Goal: Task Accomplishment & Management: Manage account settings

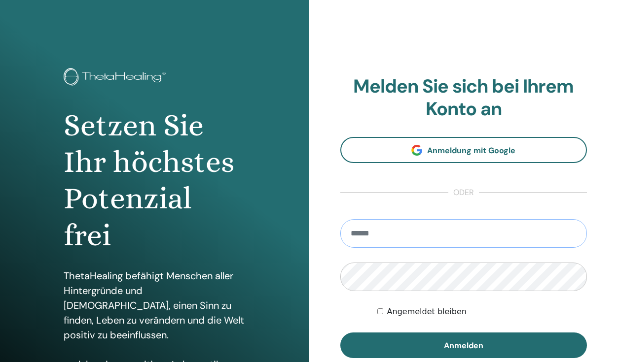
type input "**********"
click at [463, 345] on button "Anmelden" at bounding box center [463, 346] width 247 height 26
type input "**********"
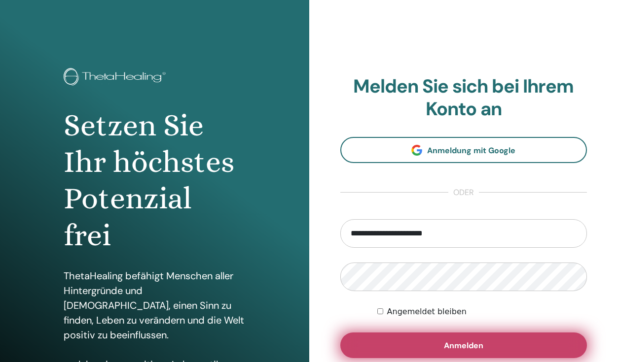
click at [438, 335] on button "Anmelden" at bounding box center [463, 346] width 247 height 26
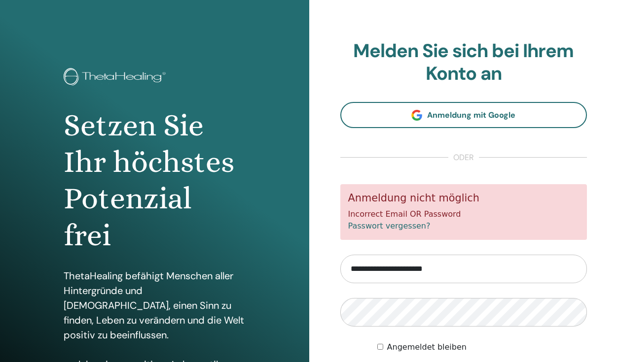
click at [488, 293] on form "**********" at bounding box center [463, 289] width 247 height 210
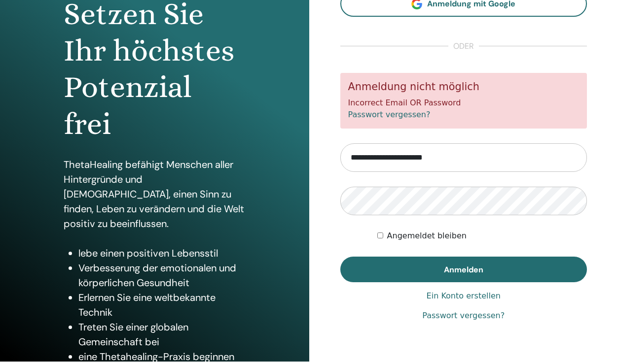
scroll to position [111, 0]
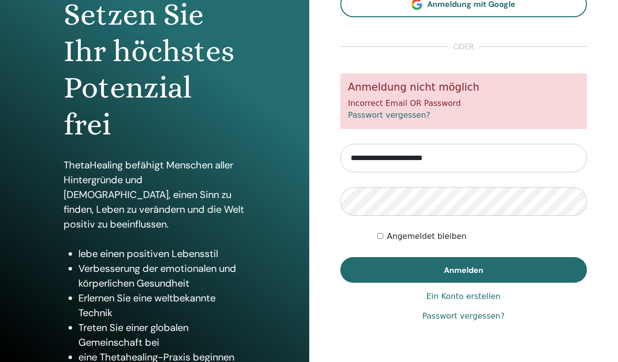
click at [454, 317] on link "Passwort vergessen?" at bounding box center [463, 317] width 82 height 12
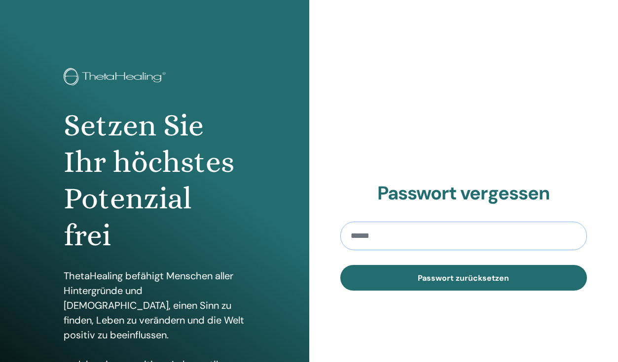
type input "**********"
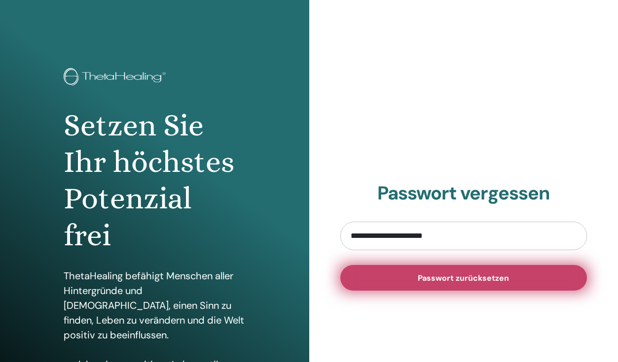
click at [412, 281] on button "Passwort zurücksetzen" at bounding box center [463, 278] width 247 height 26
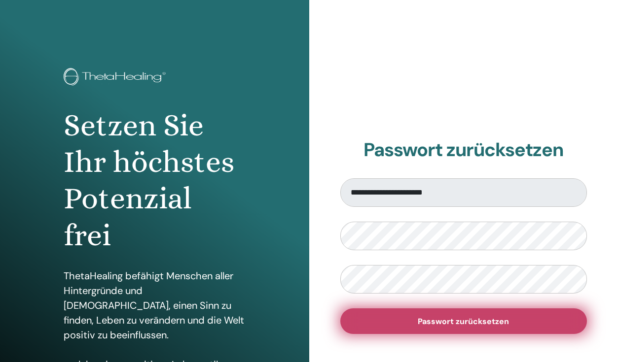
click at [440, 319] on span "Passwort zurücksetzen" at bounding box center [463, 321] width 91 height 10
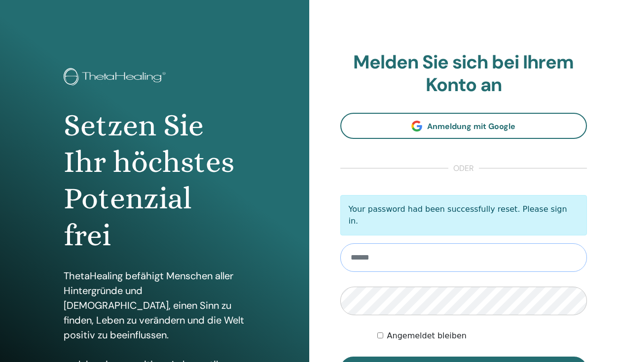
type input "**********"
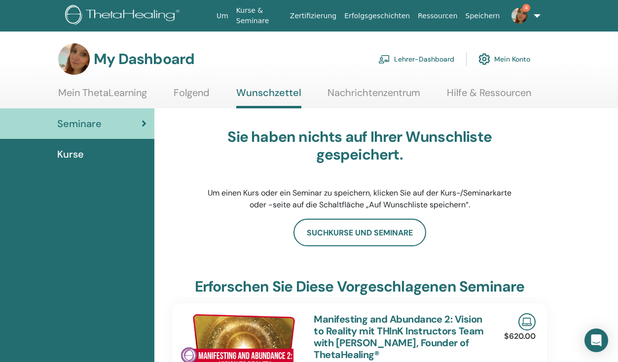
click at [517, 15] on img at bounding box center [519, 16] width 16 height 16
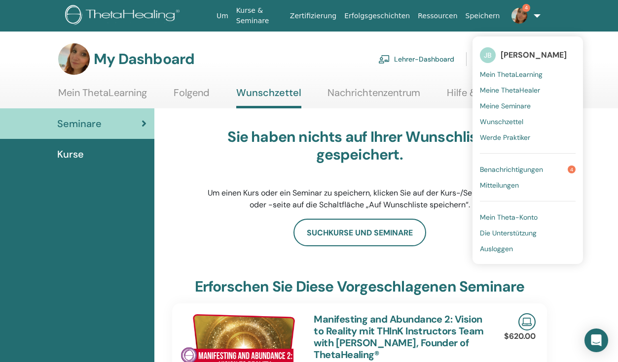
click at [512, 90] on span "Meine ThetaHealer" at bounding box center [510, 90] width 60 height 9
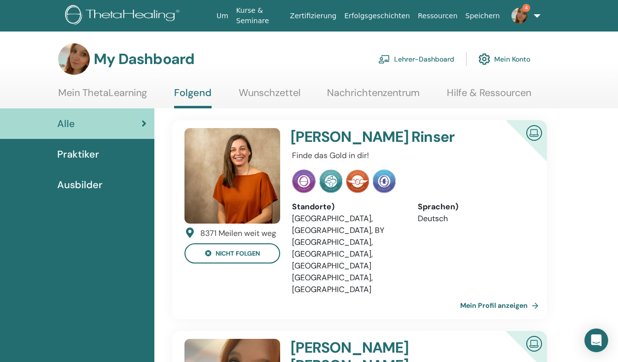
click at [392, 57] on link "Lehrer-Dashboard" at bounding box center [416, 59] width 76 height 22
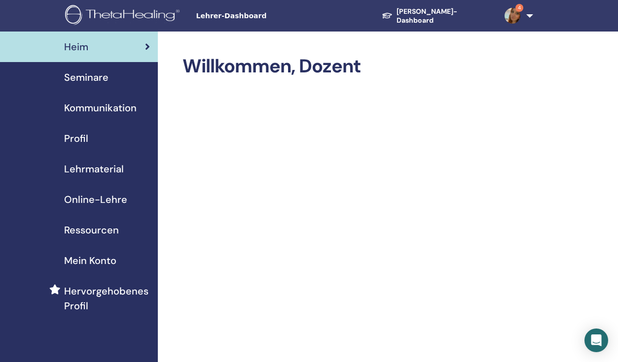
click at [102, 83] on span "Seminare" at bounding box center [86, 77] width 44 height 15
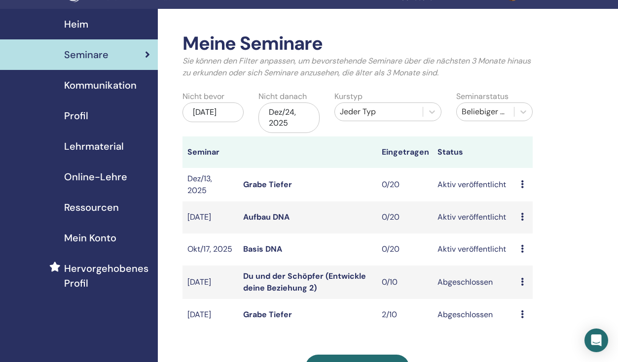
scroll to position [26, 0]
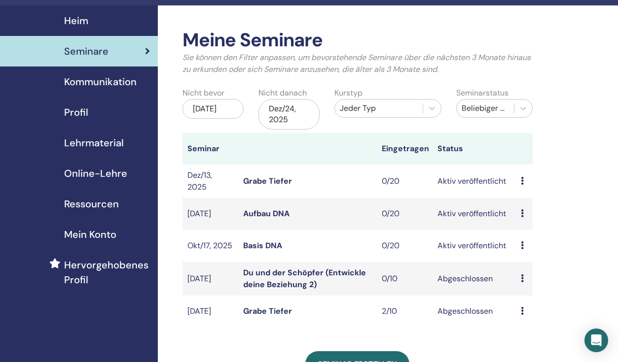
click at [522, 211] on icon at bounding box center [522, 214] width 3 height 8
click at [539, 188] on div "Meine Seminare Sie können den Filter anpassen, um bevorstehende Seminare über d…" at bounding box center [389, 300] width 463 height 591
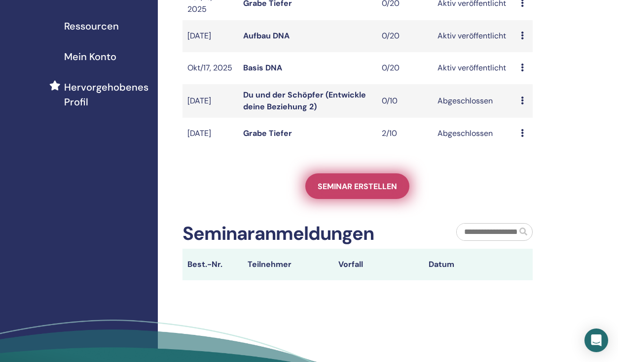
scroll to position [29, 0]
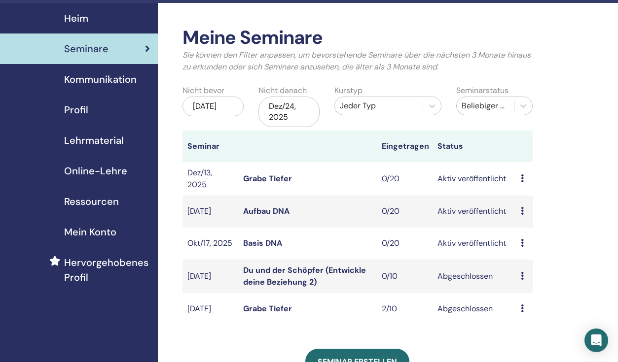
click at [225, 109] on div "[DATE]" at bounding box center [212, 107] width 61 height 20
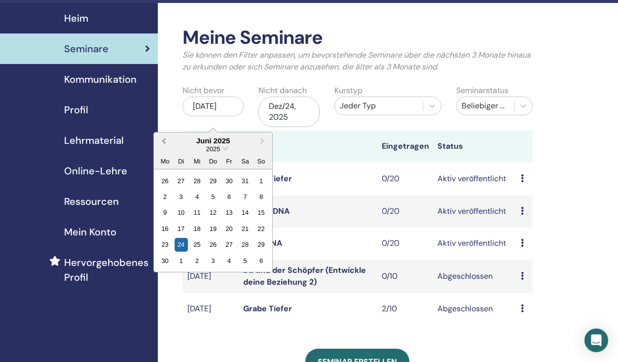
click at [164, 142] on span "Previous Month" at bounding box center [164, 141] width 0 height 10
click at [411, 131] on th "Eingetragen" at bounding box center [405, 147] width 56 height 32
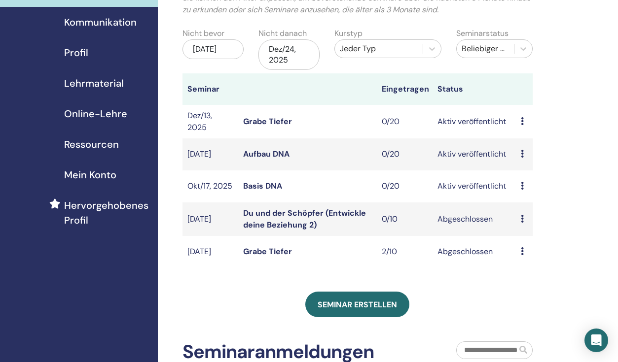
scroll to position [76, 0]
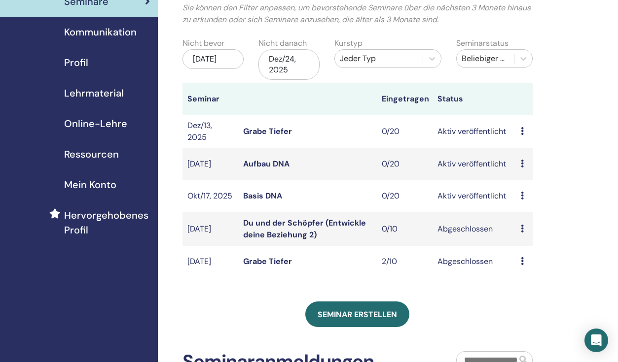
click at [234, 69] on div "[DATE]" at bounding box center [212, 59] width 61 height 20
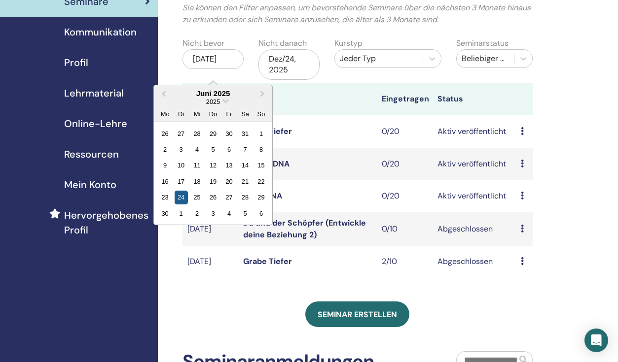
click at [183, 194] on div "24" at bounding box center [181, 197] width 13 height 13
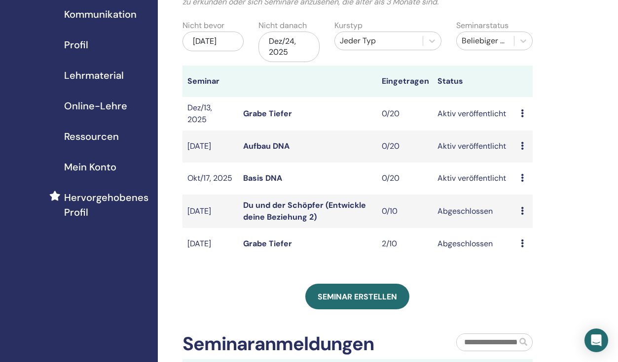
scroll to position [96, 0]
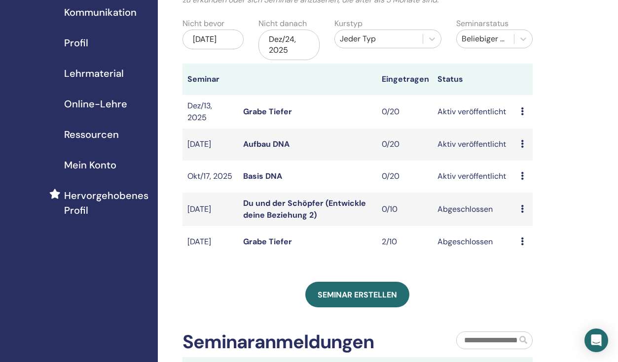
click at [522, 242] on icon at bounding box center [522, 242] width 3 height 8
click at [522, 264] on link "Teilnehmer" at bounding box center [529, 265] width 40 height 10
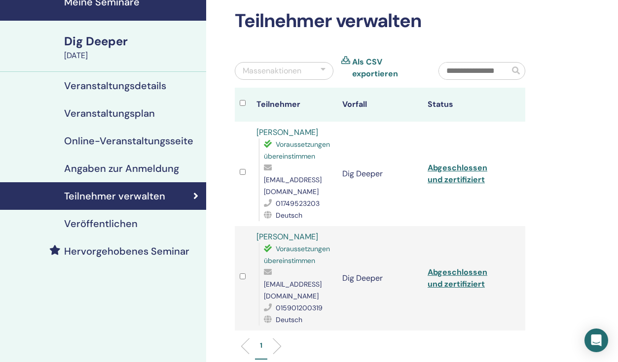
scroll to position [44, 0]
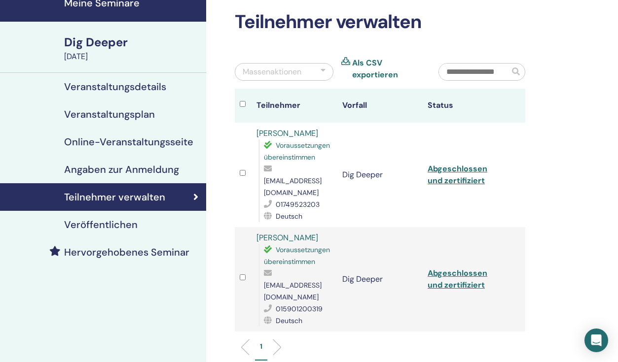
click at [443, 268] on link "Abgeschlossen und zertifiziert" at bounding box center [457, 279] width 60 height 22
click at [452, 164] on link "Abgeschlossen und zertifiziert" at bounding box center [457, 175] width 60 height 22
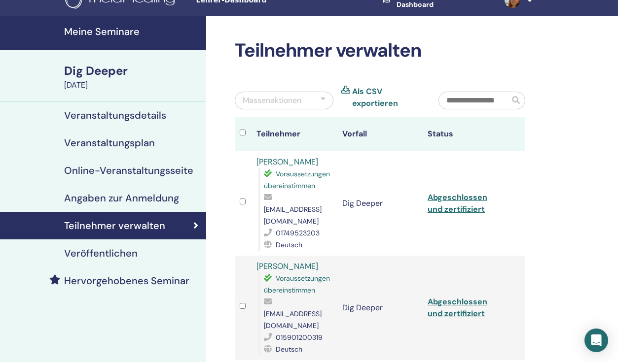
scroll to position [14, 0]
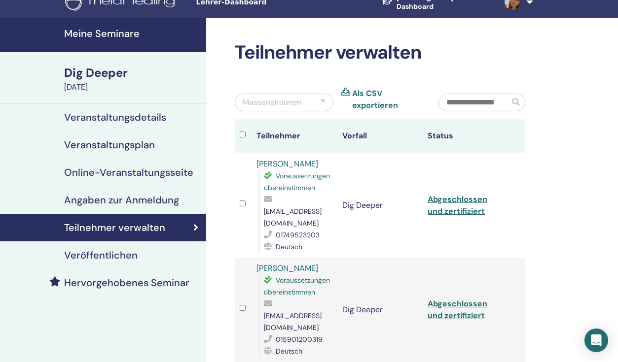
click at [118, 36] on h4 "Meine Seminare" at bounding box center [132, 34] width 136 height 12
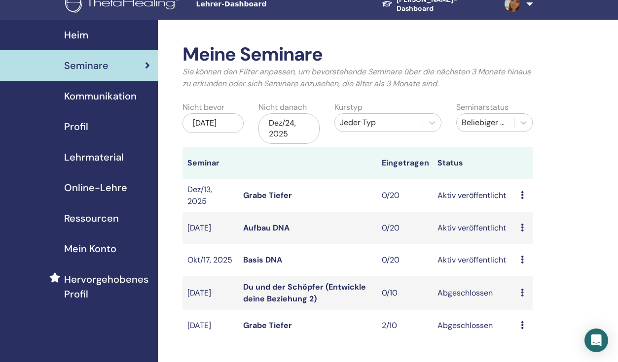
scroll to position [71, 0]
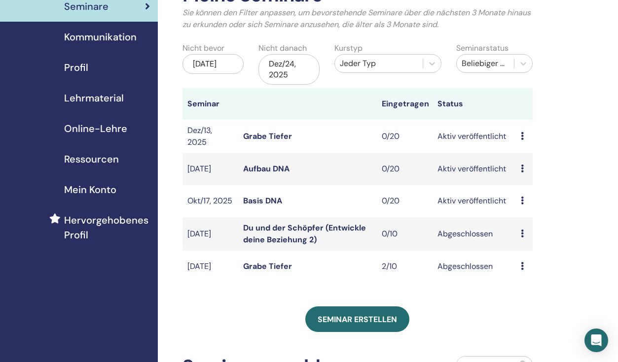
click at [226, 61] on div "[DATE]" at bounding box center [212, 64] width 61 height 20
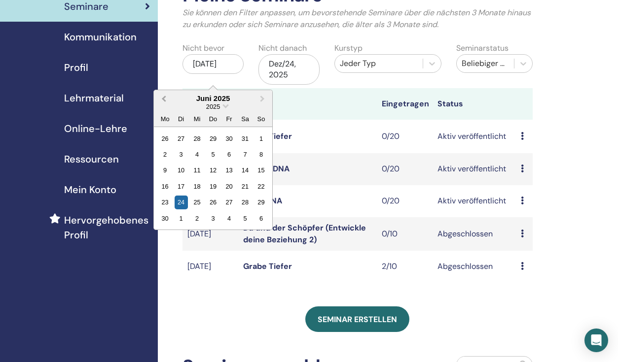
click at [164, 99] on span "Previous Month" at bounding box center [164, 98] width 0 height 10
click at [215, 137] on div "1" at bounding box center [212, 138] width 13 height 13
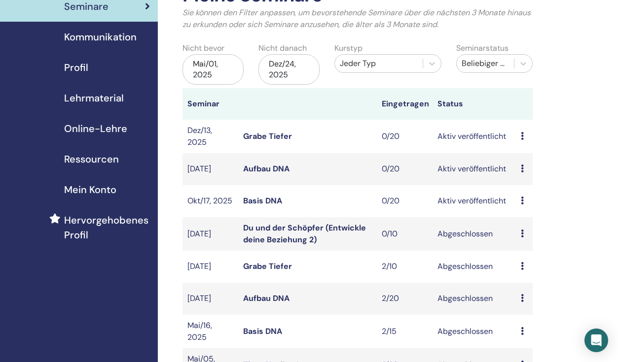
scroll to position [136, 0]
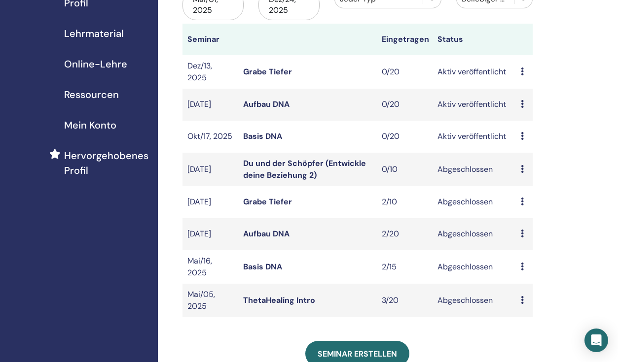
click at [520, 234] on td "Vorschau Teilnehmer" at bounding box center [524, 234] width 17 height 32
click at [520, 233] on td "Vorschau Teilnehmer" at bounding box center [524, 234] width 17 height 32
click at [521, 233] on icon at bounding box center [522, 234] width 3 height 8
click at [523, 253] on link "Teilnehmer" at bounding box center [529, 256] width 40 height 10
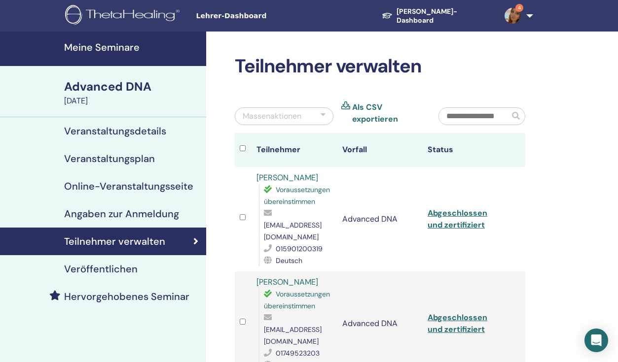
click at [448, 208] on link "Abgeschlossen und zertifiziert" at bounding box center [457, 219] width 60 height 22
click at [466, 313] on link "Abgeschlossen und zertifiziert" at bounding box center [457, 324] width 60 height 22
click at [130, 44] on h4 "Meine Seminare" at bounding box center [132, 47] width 136 height 12
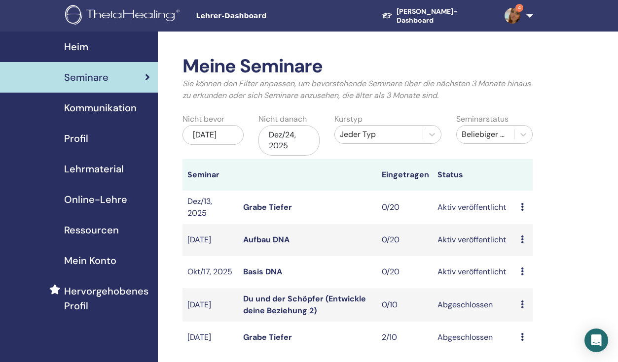
click at [113, 20] on img at bounding box center [124, 16] width 118 height 22
